Goal: Information Seeking & Learning: Check status

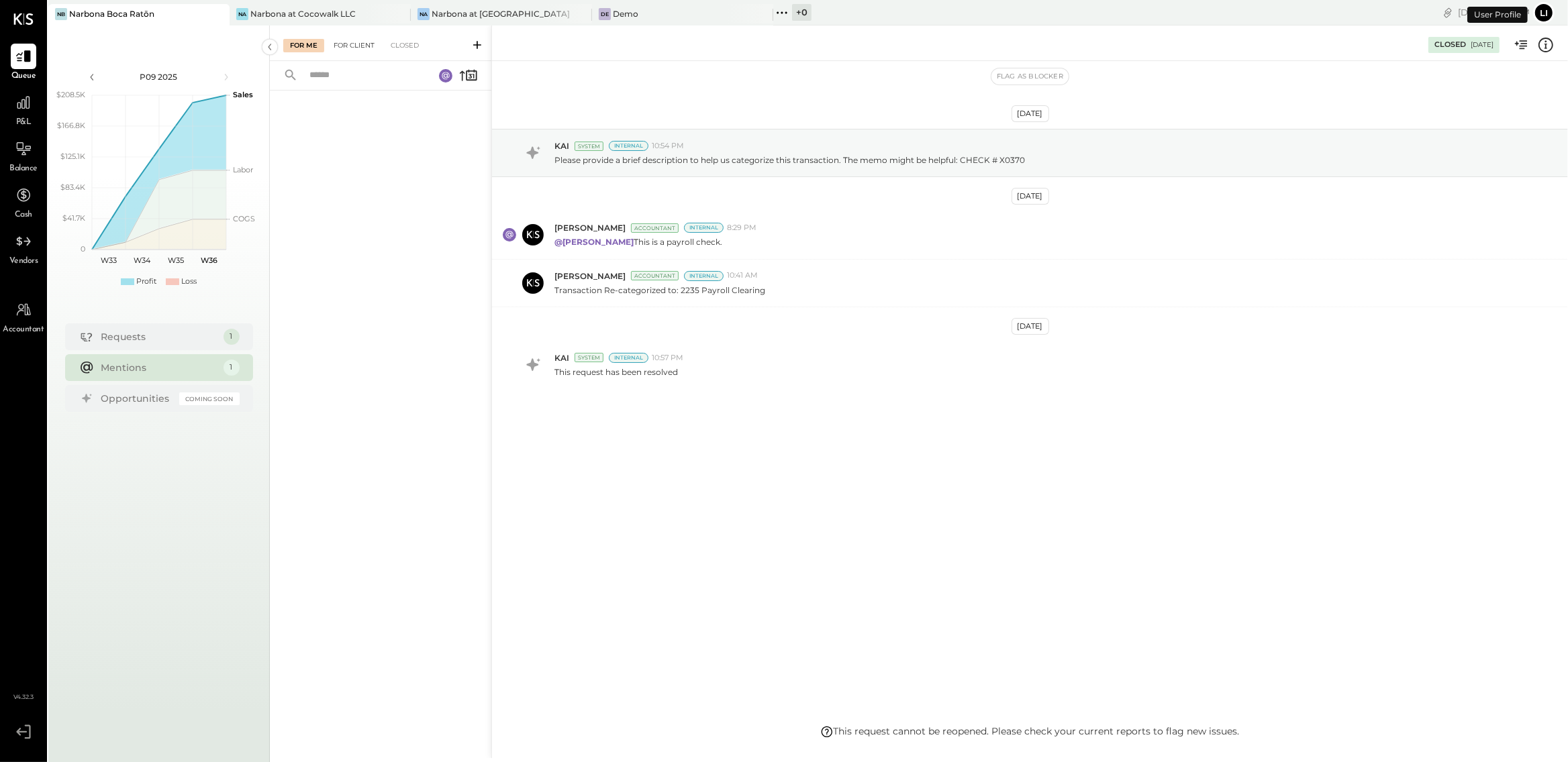
click at [358, 40] on div "For Client" at bounding box center [354, 45] width 55 height 14
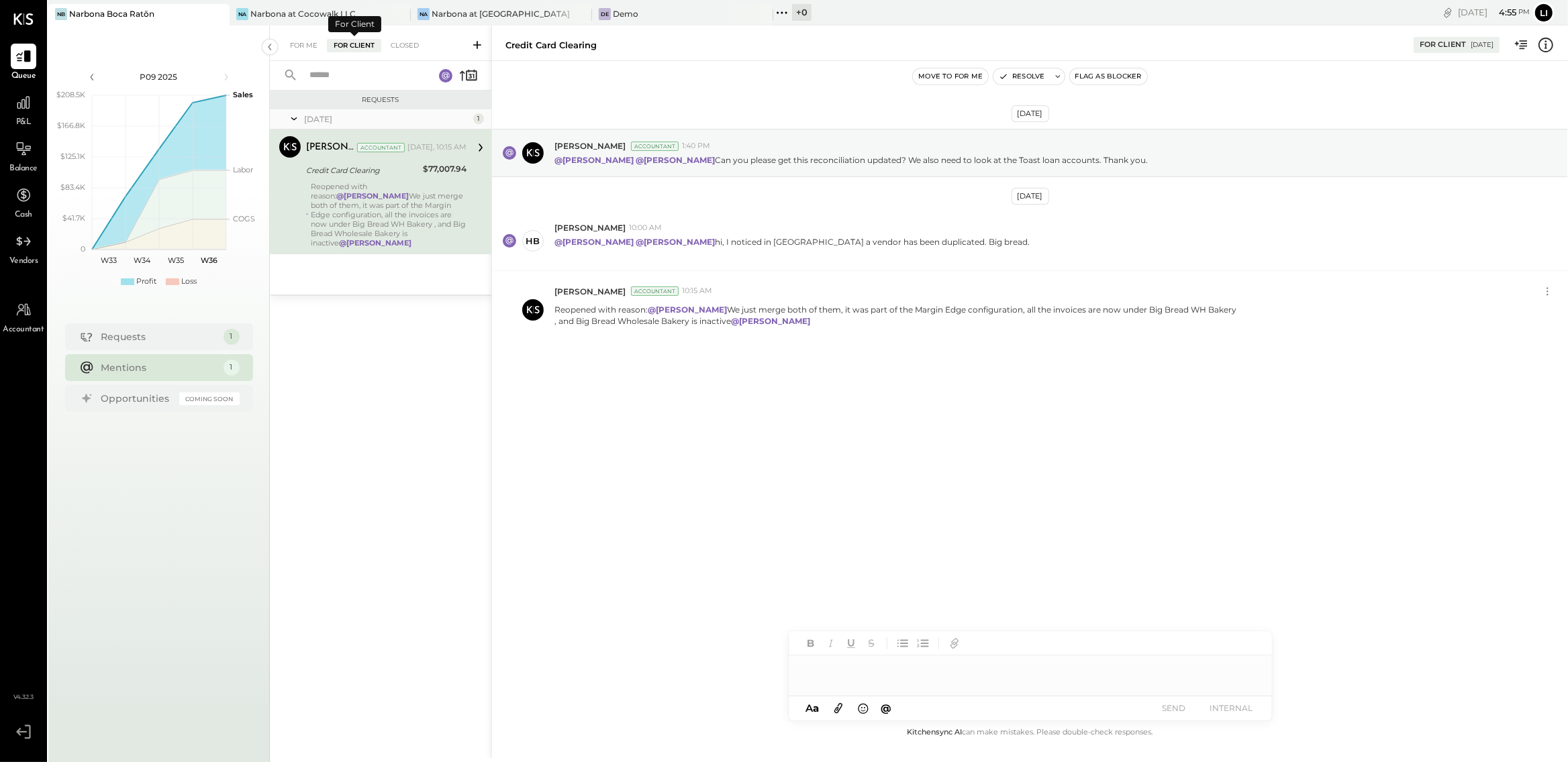
click at [335, 72] on input "text" at bounding box center [363, 75] width 124 height 22
click at [406, 47] on div "Closed" at bounding box center [405, 45] width 42 height 14
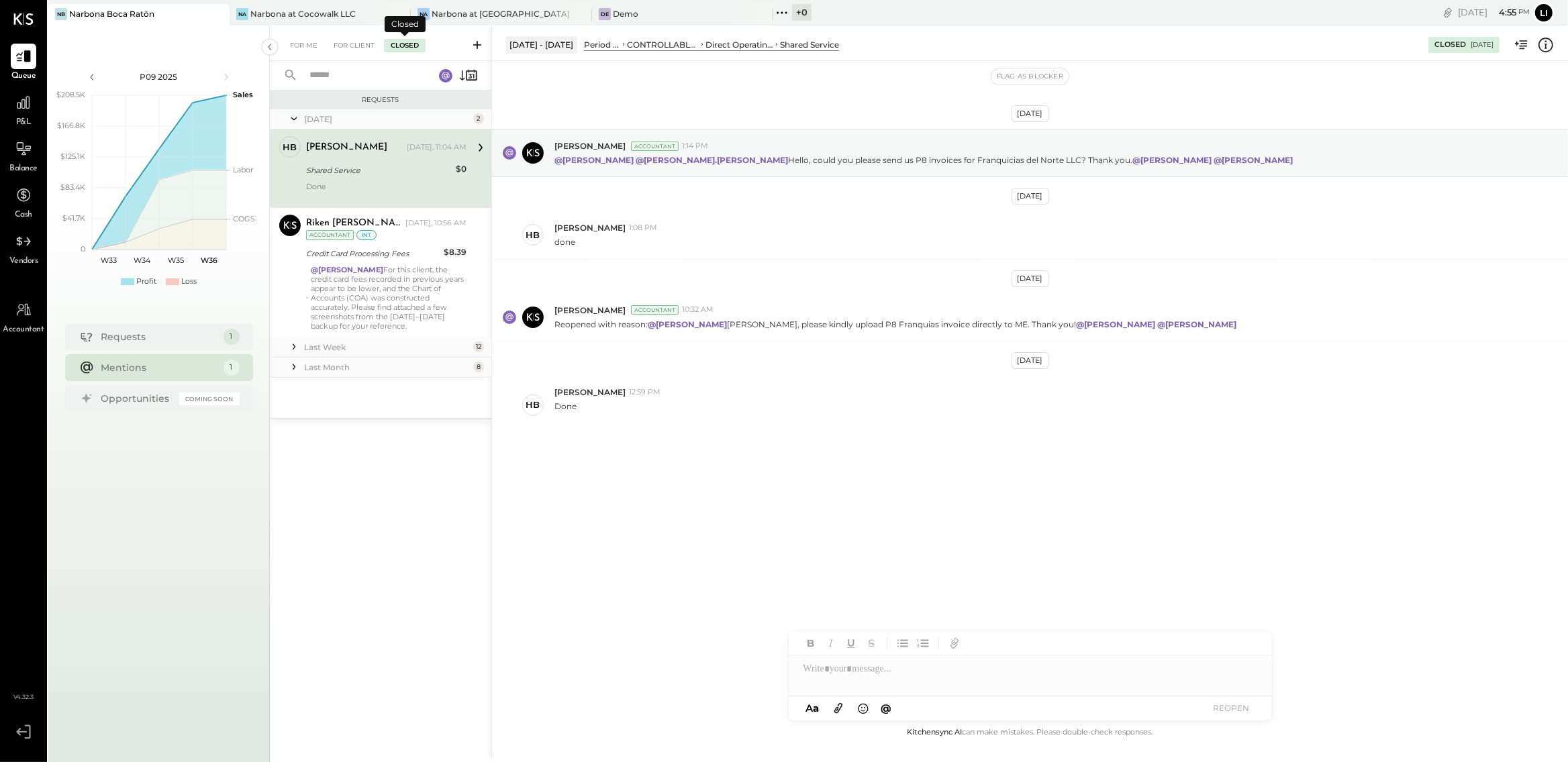
click at [333, 67] on input "text" at bounding box center [363, 75] width 124 height 22
type input "**********"
click at [350, 80] on input "**********" at bounding box center [343, 75] width 83 height 22
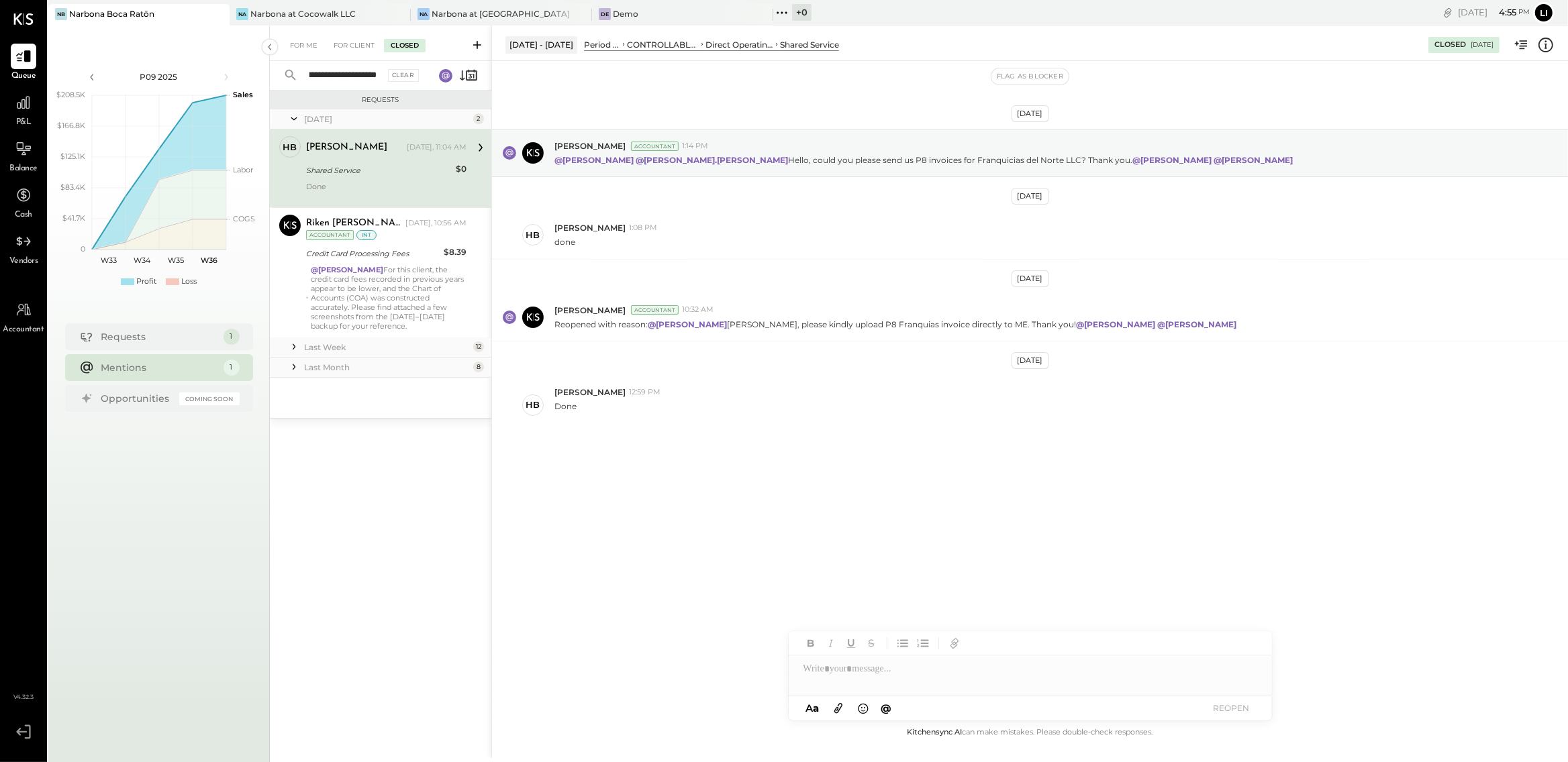
scroll to position [0, 0]
click at [344, 73] on input "**********" at bounding box center [343, 75] width 83 height 22
click at [403, 69] on div "Clear" at bounding box center [403, 75] width 31 height 13
click at [302, 370] on div "Last Month 8" at bounding box center [381, 367] width 222 height 20
click at [297, 367] on icon at bounding box center [294, 367] width 14 height 14
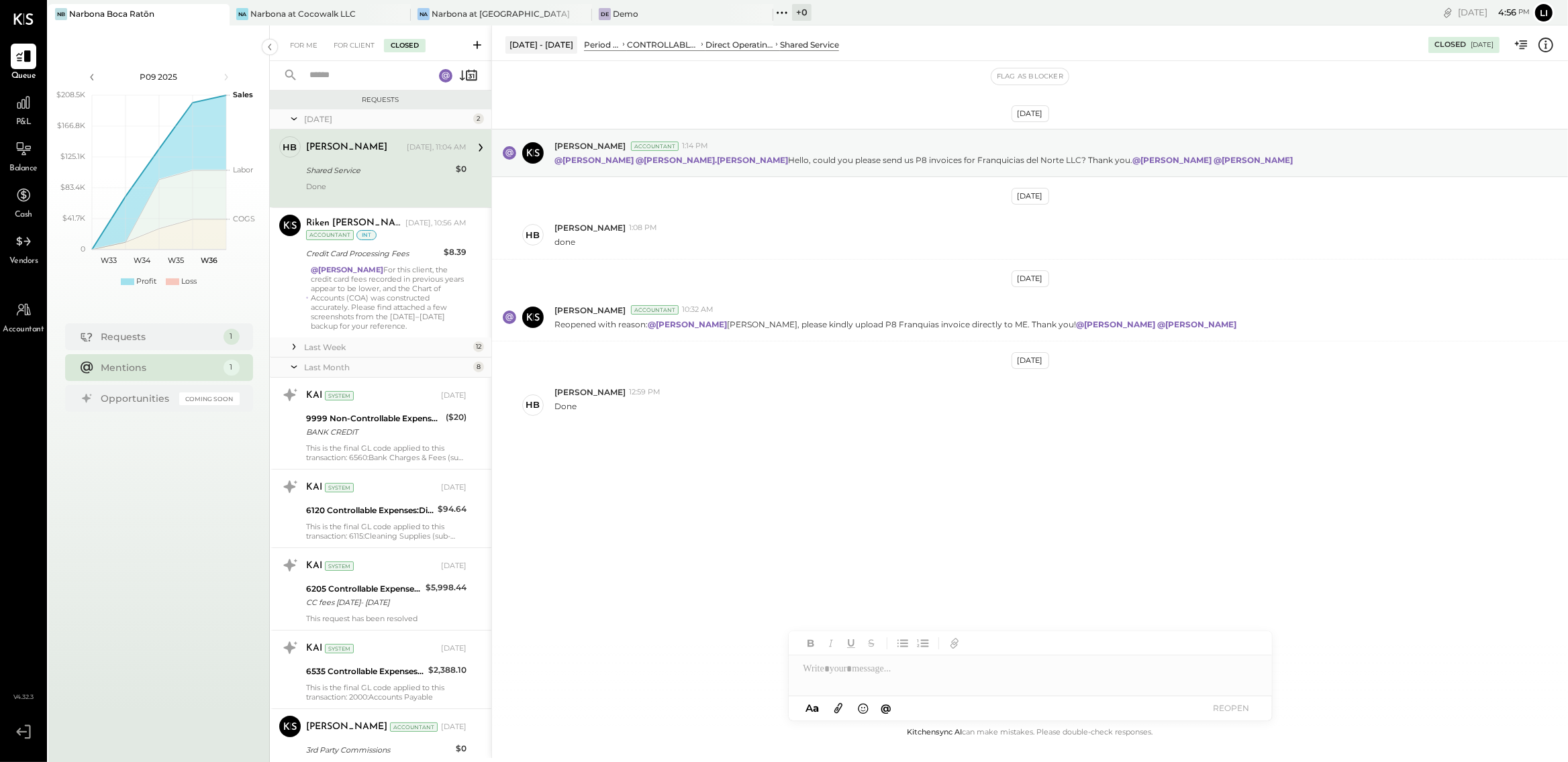
click at [297, 348] on icon at bounding box center [294, 347] width 14 height 14
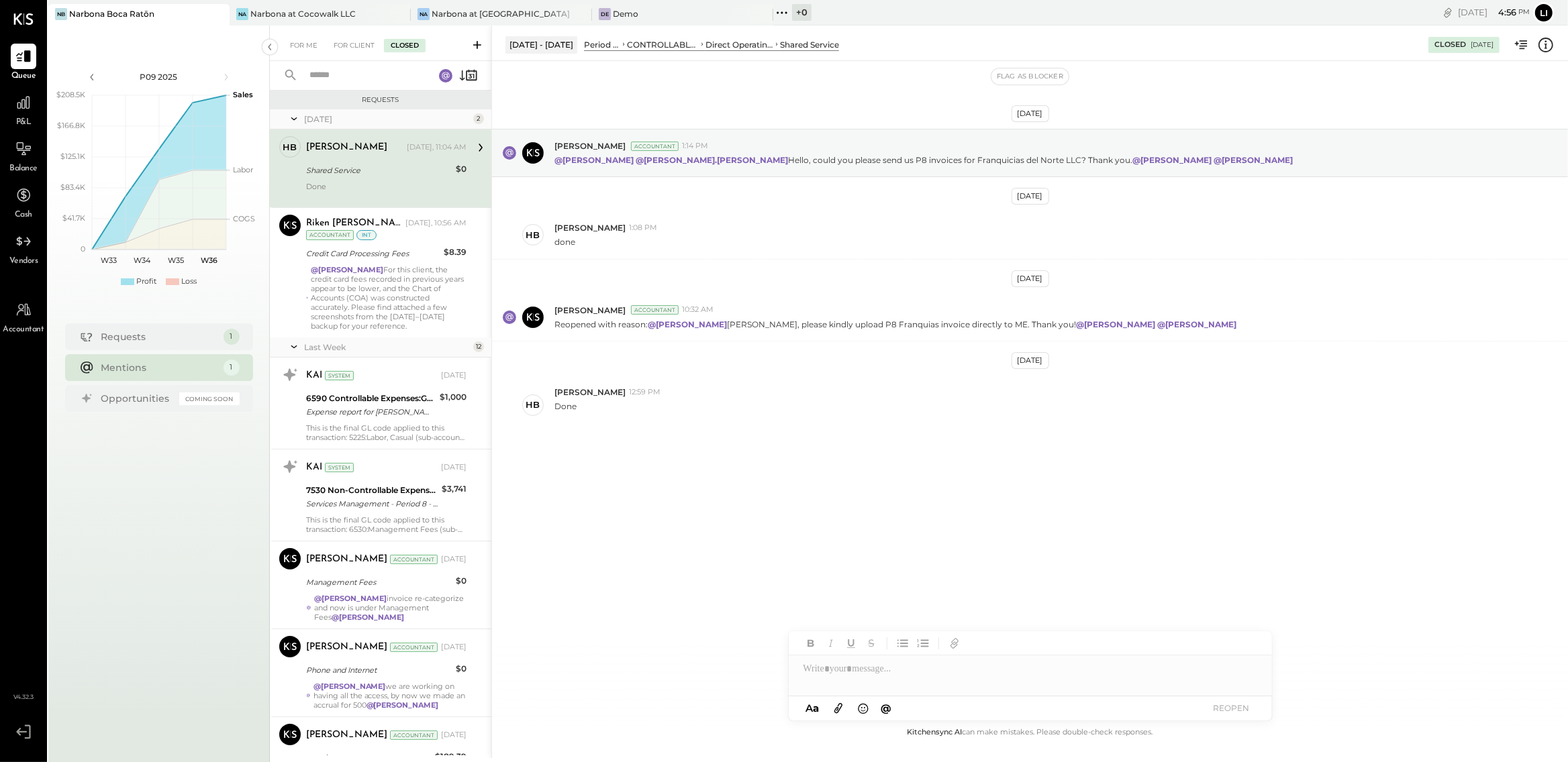
click at [319, 77] on input "text" at bounding box center [363, 75] width 124 height 22
type input "*"
click at [358, 41] on div "For Client" at bounding box center [354, 45] width 55 height 14
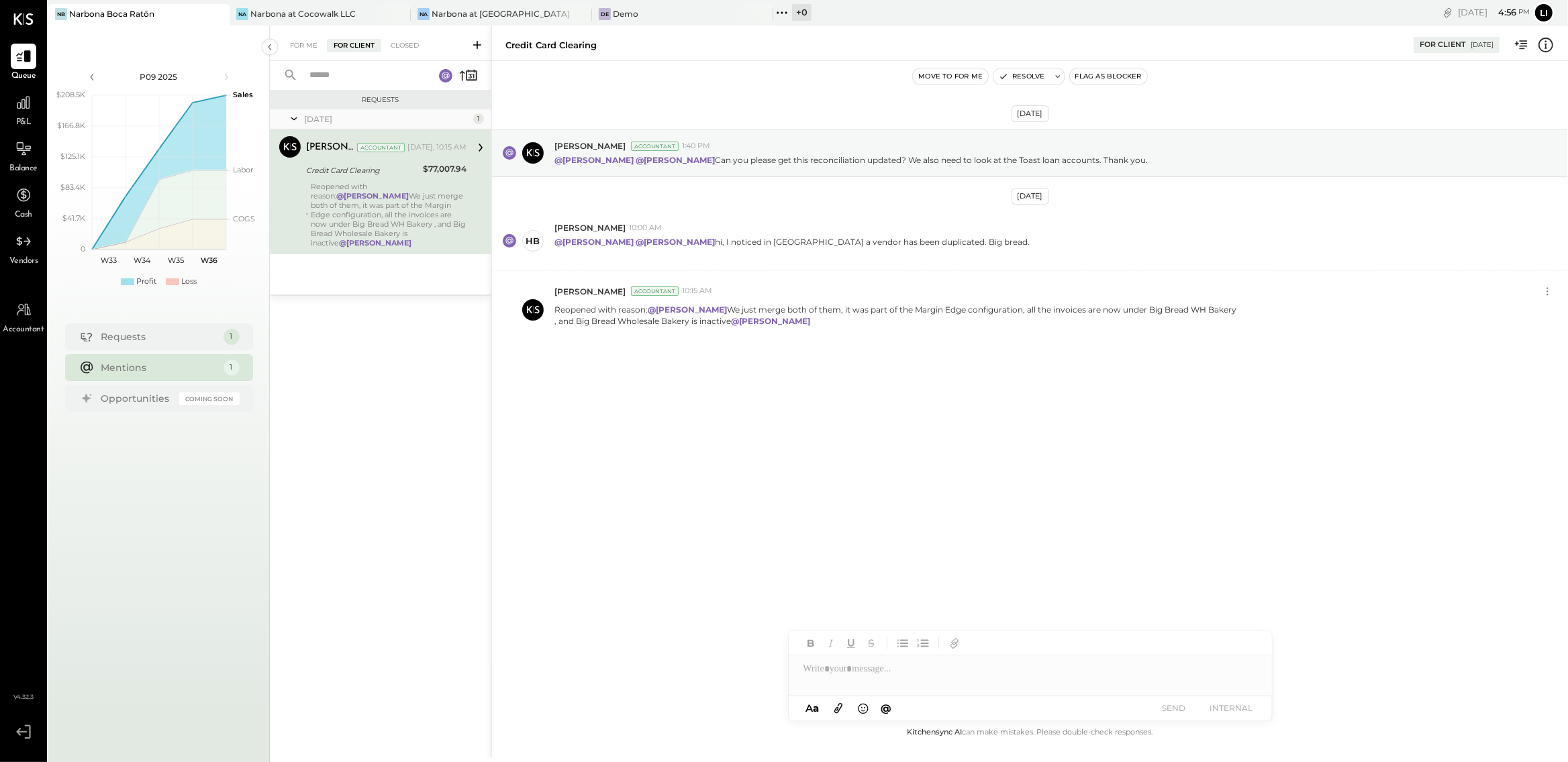
click at [304, 52] on div "For Me For Client Closed" at bounding box center [381, 44] width 222 height 36
click at [304, 47] on div "For Me" at bounding box center [304, 45] width 41 height 14
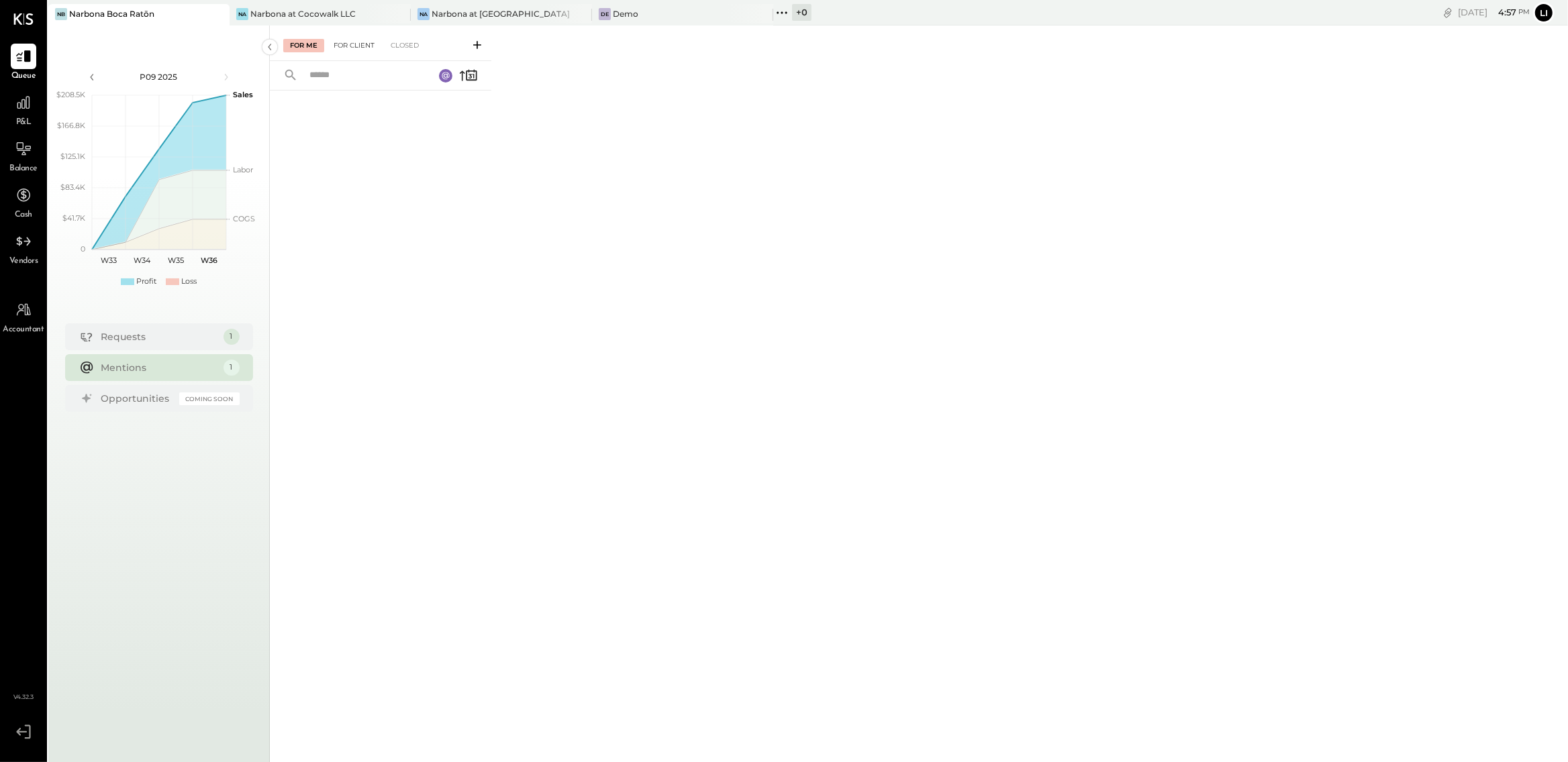
click at [332, 43] on div "For Client" at bounding box center [354, 45] width 55 height 14
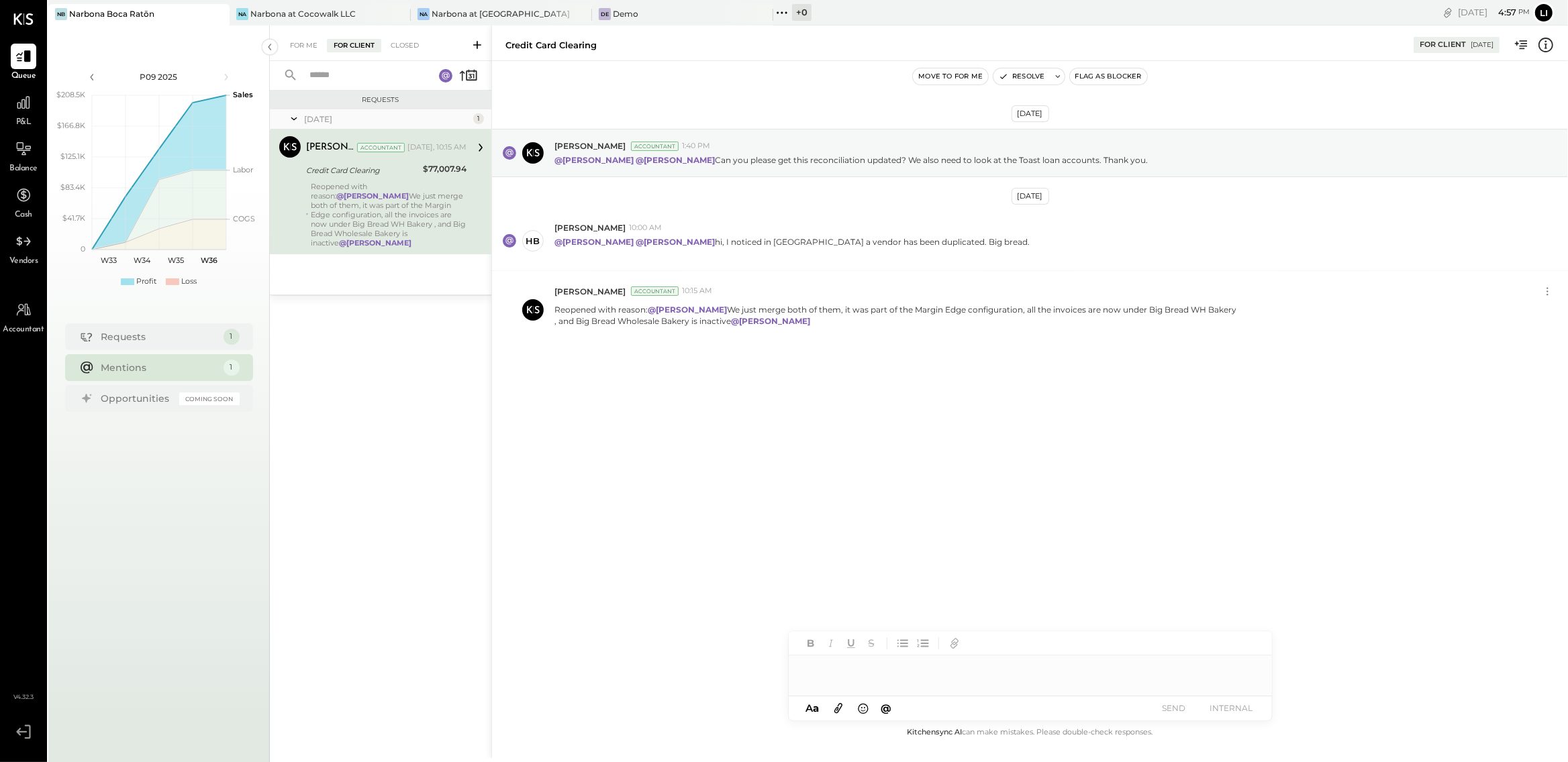
click at [403, 54] on div "For Me For Client Closed" at bounding box center [381, 44] width 222 height 36
click at [402, 40] on div "Closed" at bounding box center [405, 45] width 42 height 14
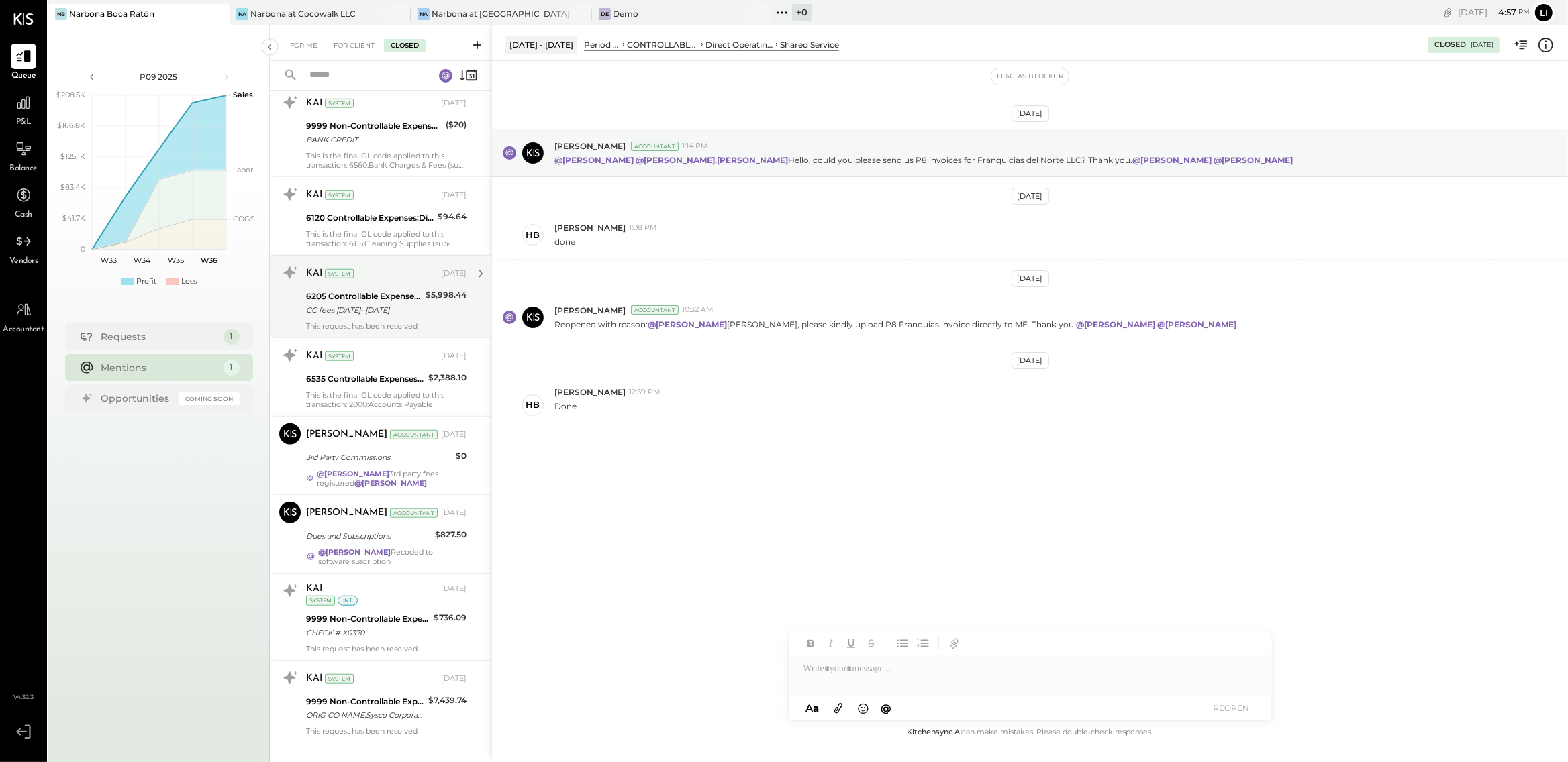
scroll to position [1396, 0]
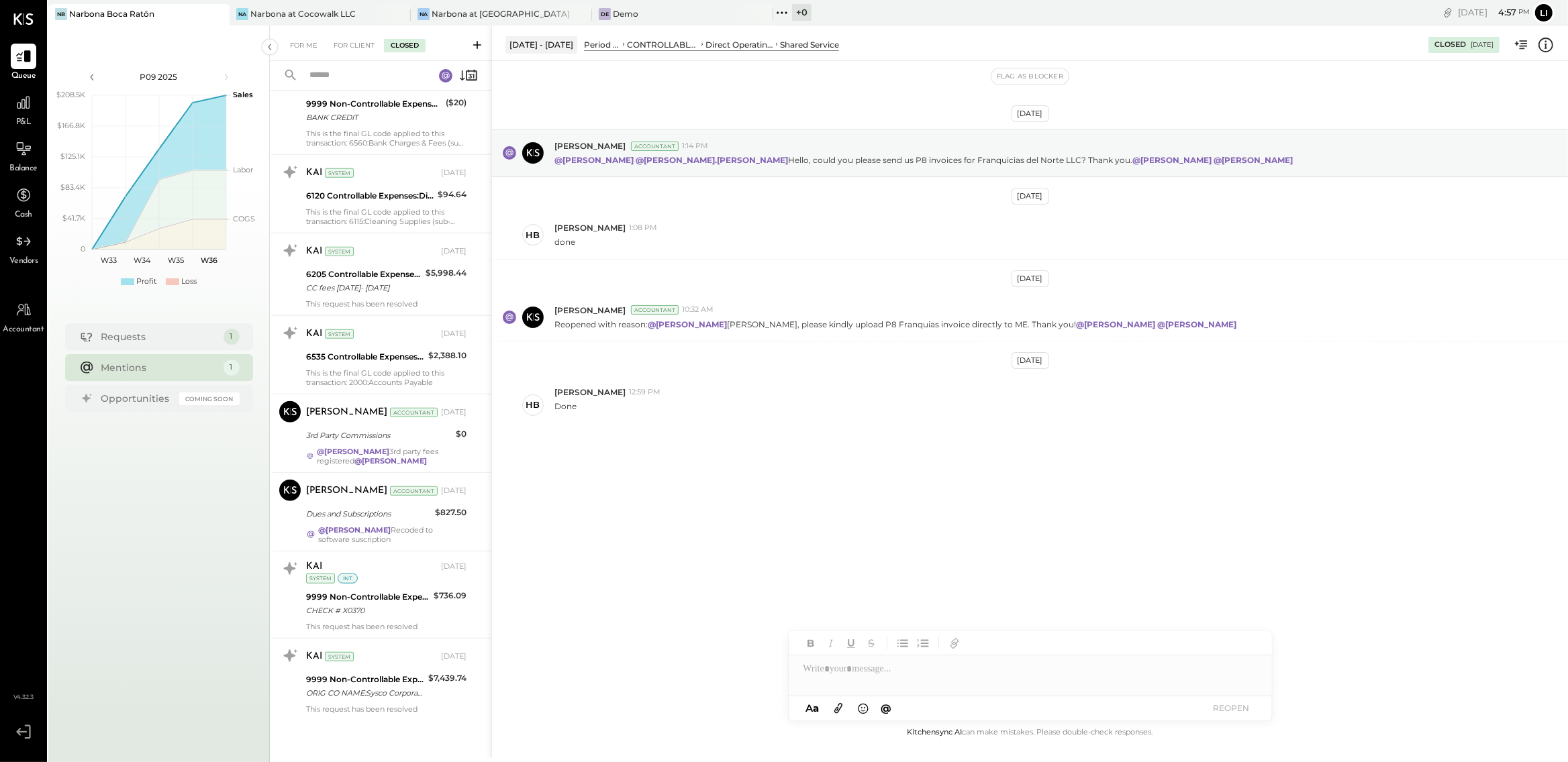
click at [722, 535] on div "[DATE] [PERSON_NAME] Accountant 1:14 PM @[PERSON_NAME] @[PERSON_NAME].[PERSON_N…" at bounding box center [1030, 314] width 1076 height 440
